Goal: Information Seeking & Learning: Learn about a topic

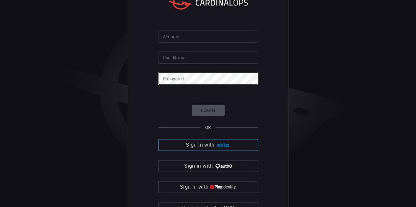
click at [205, 148] on span "Sign in with" at bounding box center [200, 145] width 29 height 9
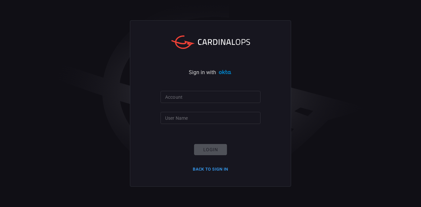
click at [175, 100] on input "Account" at bounding box center [210, 97] width 100 height 12
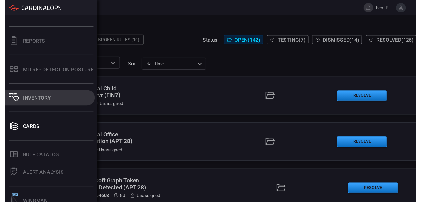
scroll to position [43, 0]
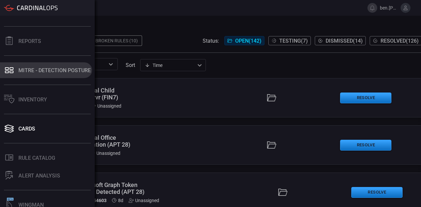
click at [32, 76] on button "MITRE - Detection Posture" at bounding box center [46, 70] width 92 height 16
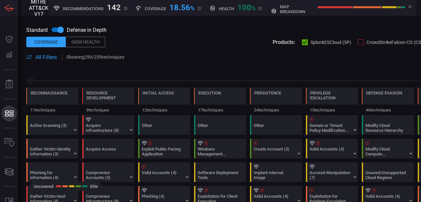
scroll to position [0, 86]
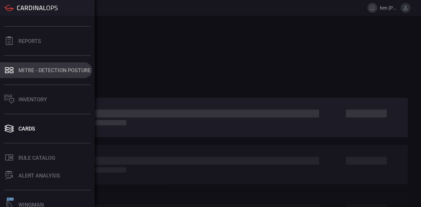
click at [41, 71] on div "MITRE - Detection Posture" at bounding box center [54, 70] width 72 height 6
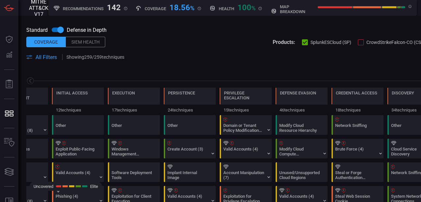
click at [42, 57] on span "All Filters" at bounding box center [45, 57] width 21 height 6
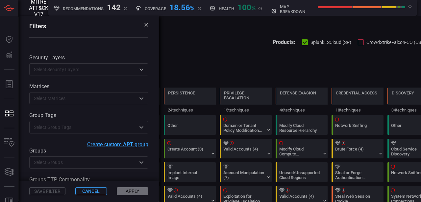
scroll to position [82, 0]
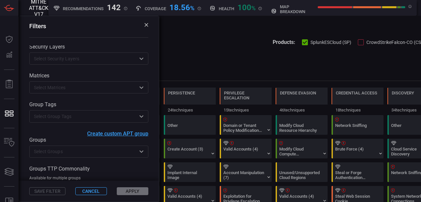
click at [62, 153] on input "text" at bounding box center [83, 152] width 104 height 8
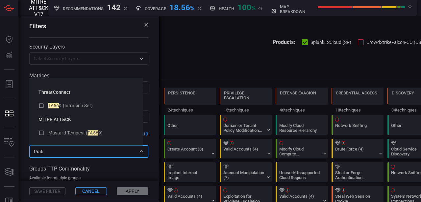
type input "ta569"
click at [43, 104] on icon at bounding box center [41, 106] width 6 height 8
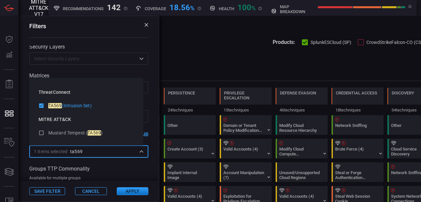
click at [128, 190] on button "Apply" at bounding box center [133, 192] width 32 height 8
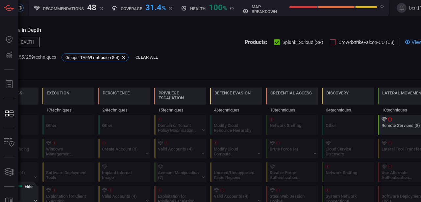
scroll to position [0, 0]
